Goal: Task Accomplishment & Management: Use online tool/utility

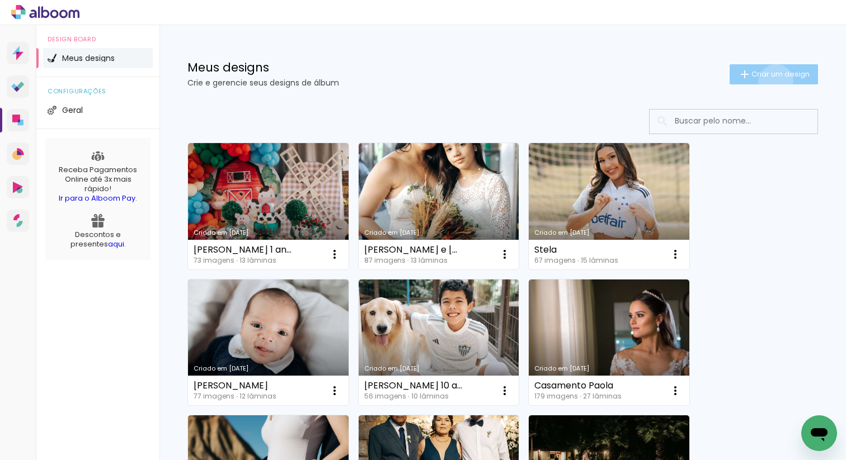
click at [765, 82] on paper-button "Criar um design" at bounding box center [773, 74] width 88 height 20
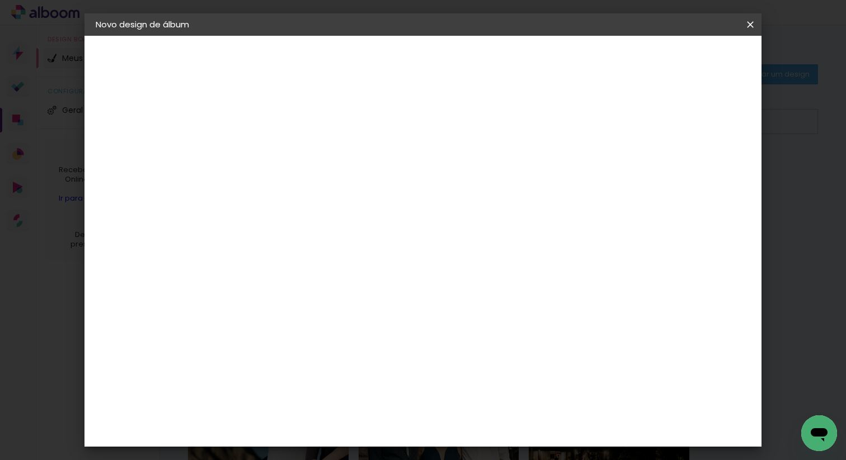
click at [279, 153] on input at bounding box center [279, 150] width 0 height 17
type input "Pedro 1"
type paper-input "Pedro 1"
click at [0, 0] on slot "Avançar" at bounding box center [0, 0] width 0 height 0
click at [367, 220] on paper-input-container at bounding box center [307, 213] width 121 height 25
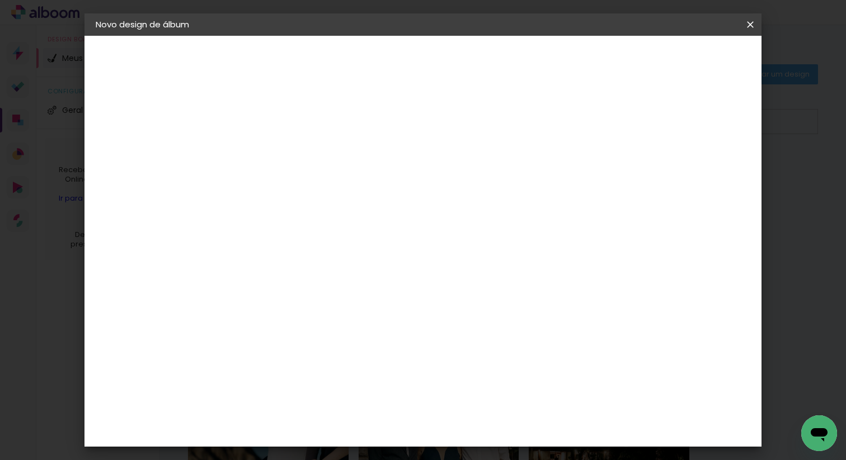
type input "go"
type paper-input "go"
click at [299, 252] on div "Go image" at bounding box center [284, 255] width 27 height 18
click at [299, 256] on div "Go image" at bounding box center [284, 255] width 27 height 18
click at [458, 65] on paper-button "Avançar" at bounding box center [430, 59] width 55 height 19
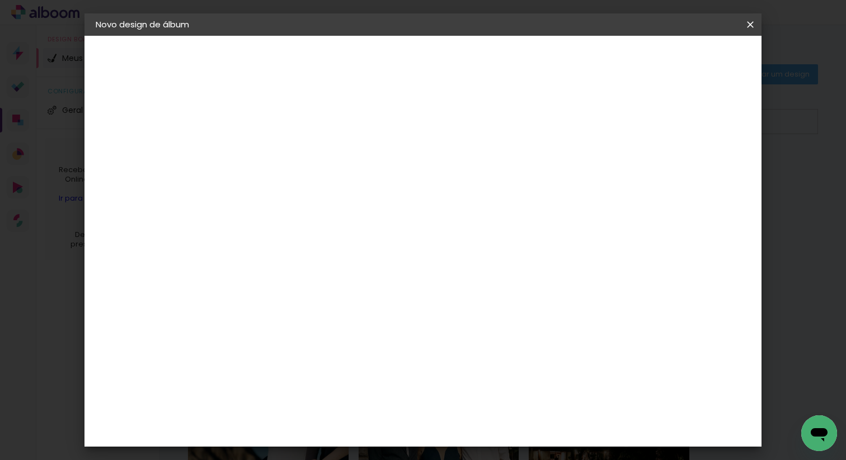
click at [322, 186] on input "text" at bounding box center [301, 194] width 44 height 17
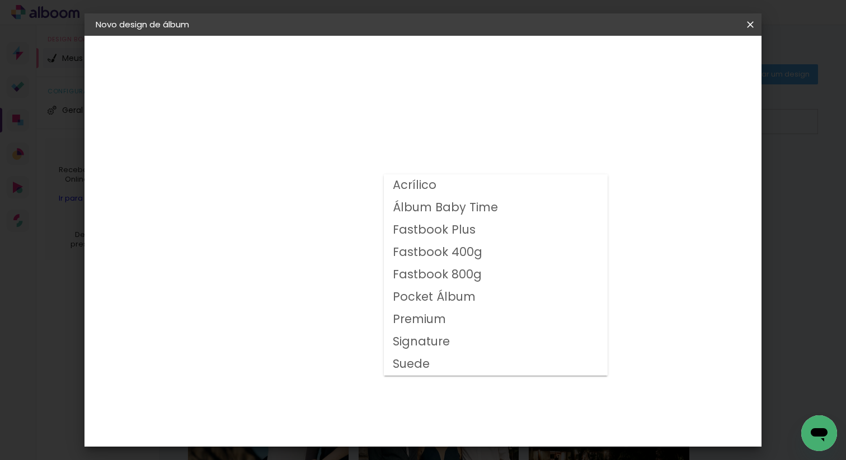
click at [0, 0] on slot "Fastbook 800g" at bounding box center [0, 0] width 0 height 0
type input "Fastbook 800g"
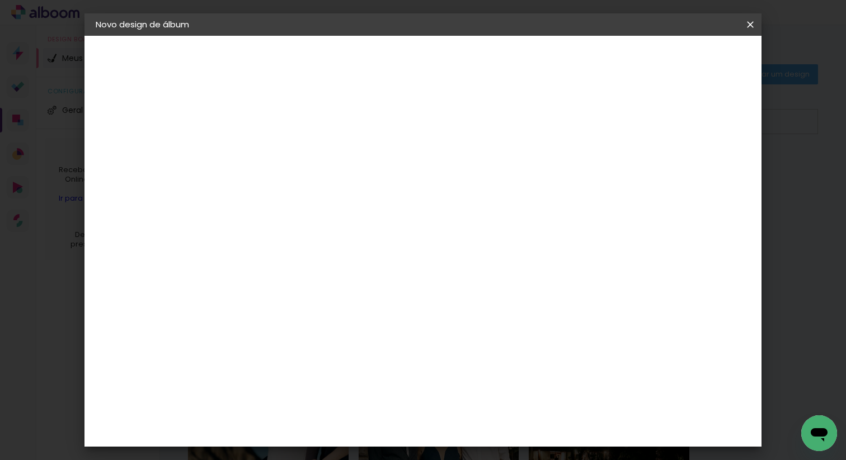
scroll to position [110, 0]
click at [354, 412] on span "25 × 25" at bounding box center [328, 427] width 52 height 30
click at [0, 0] on slot "Avançar" at bounding box center [0, 0] width 0 height 0
type input "1"
type paper-input "1"
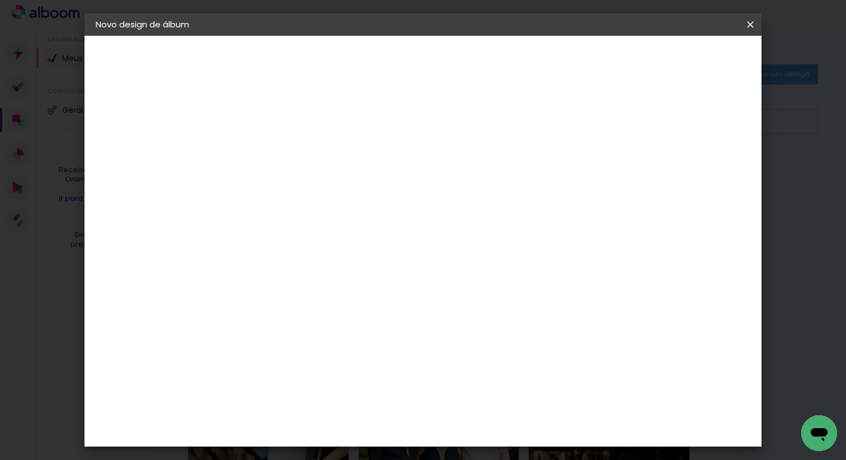
click at [283, 125] on input "1" at bounding box center [270, 121] width 39 height 14
click at [616, 122] on div at bounding box center [611, 121] width 10 height 10
type paper-checkbox "on"
click at [691, 65] on paper-button "Iniciar design" at bounding box center [653, 59] width 73 height 19
click at [680, 60] on span "Iniciar design" at bounding box center [654, 59] width 51 height 8
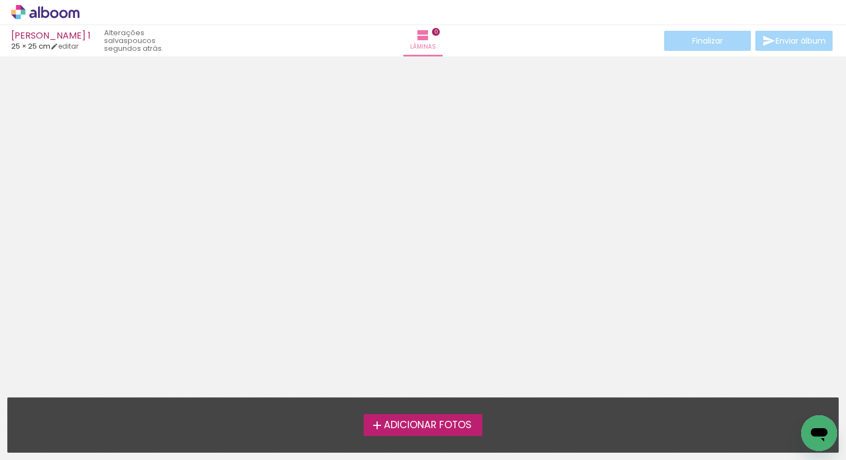
click at [443, 30] on div "Lâminas 0" at bounding box center [423, 40] width 40 height 31
click at [422, 38] on iron-icon at bounding box center [422, 35] width 13 height 13
click at [61, 19] on div "› Editor de álbum" at bounding box center [423, 12] width 846 height 25
click at [58, 16] on icon at bounding box center [45, 12] width 68 height 15
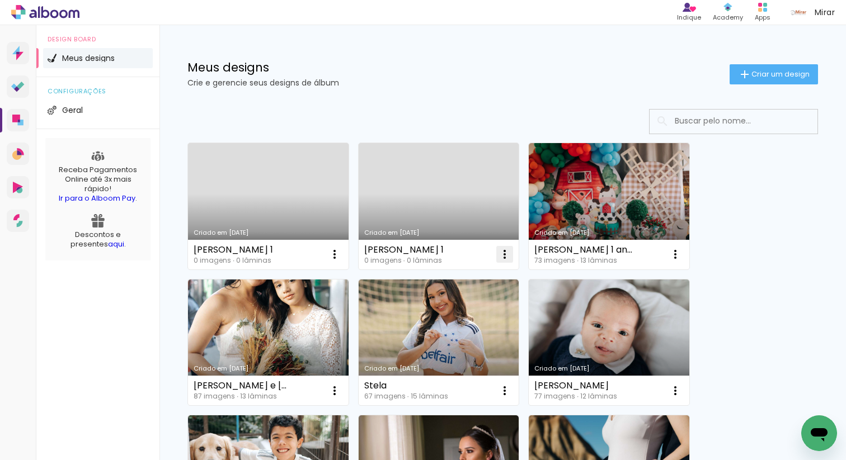
click at [501, 256] on iron-icon at bounding box center [504, 254] width 13 height 13
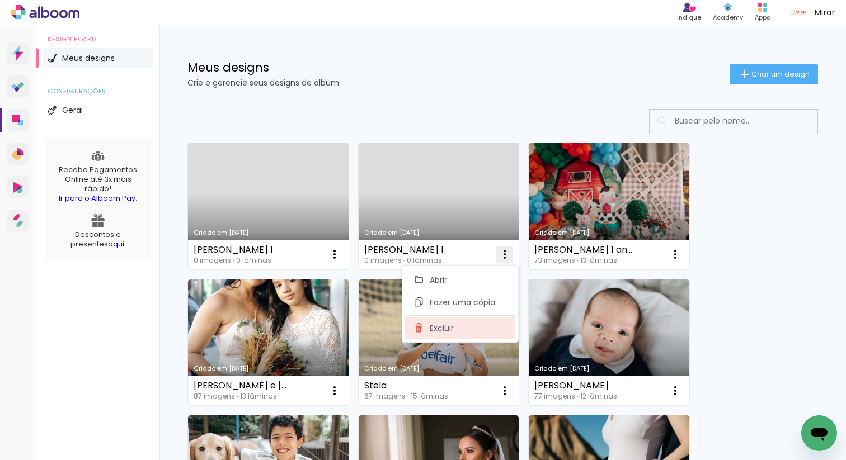
click at [440, 326] on span "Excluir" at bounding box center [442, 328] width 24 height 8
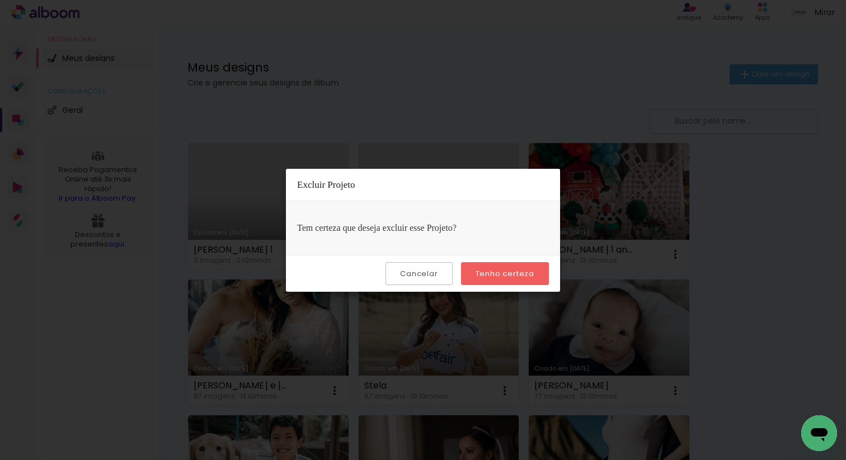
click at [0, 0] on slot "Tenho certeza" at bounding box center [0, 0] width 0 height 0
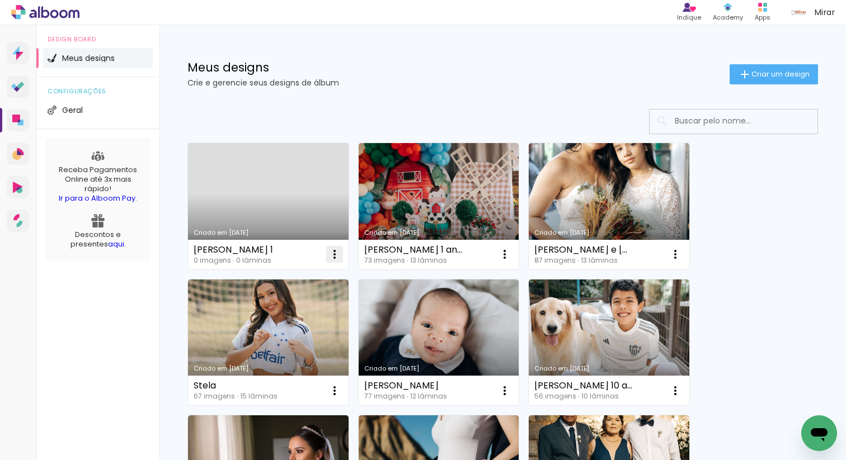
click at [340, 258] on iron-icon at bounding box center [334, 254] width 13 height 13
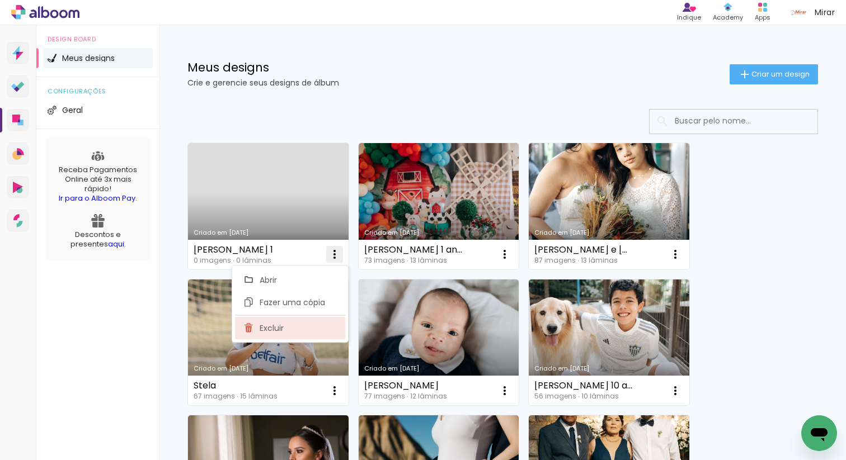
click at [299, 327] on paper-item "Excluir" at bounding box center [290, 328] width 110 height 22
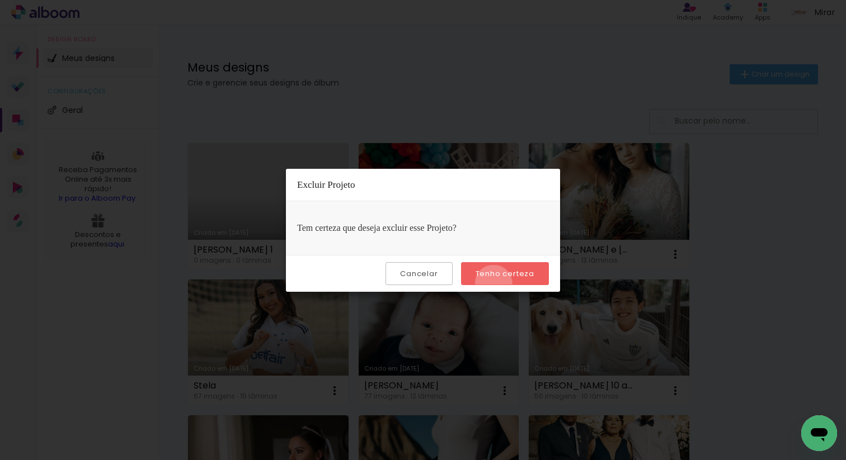
click at [495, 284] on paper-button "Tenho certeza" at bounding box center [505, 273] width 88 height 23
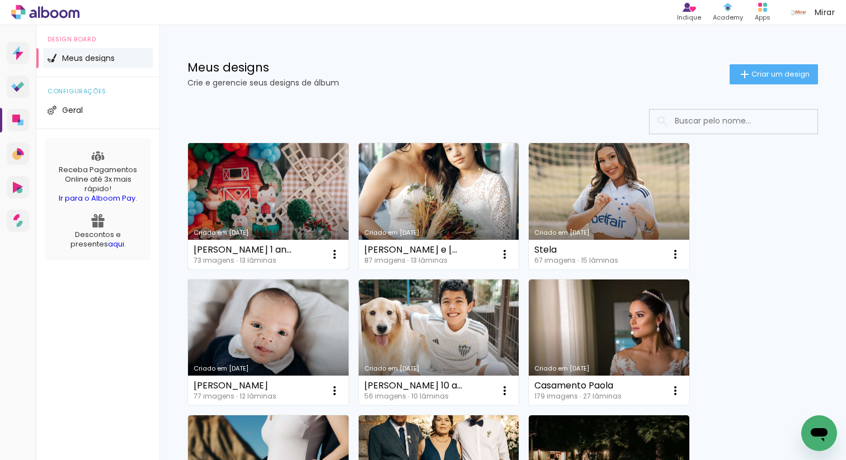
click at [260, 220] on link "Criado em [DATE]" at bounding box center [268, 206] width 161 height 126
